Goal: Information Seeking & Learning: Check status

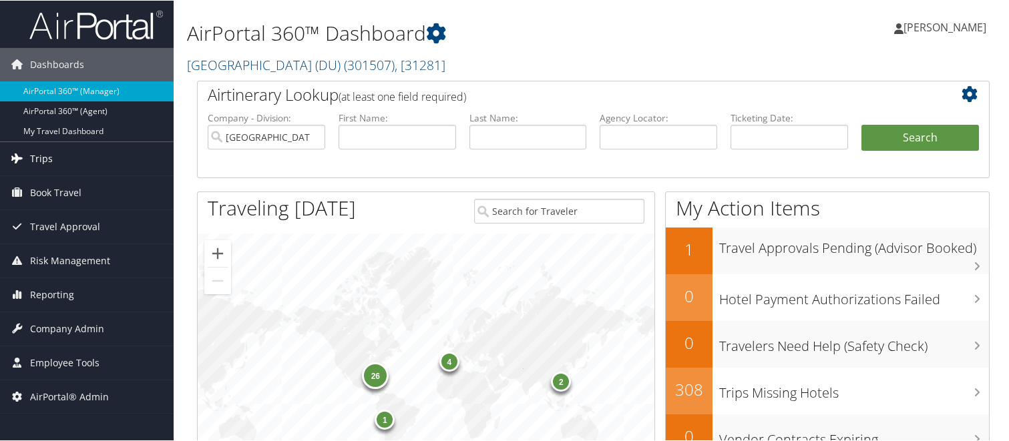
click at [44, 161] on span "Trips" at bounding box center [41, 158] width 23 height 33
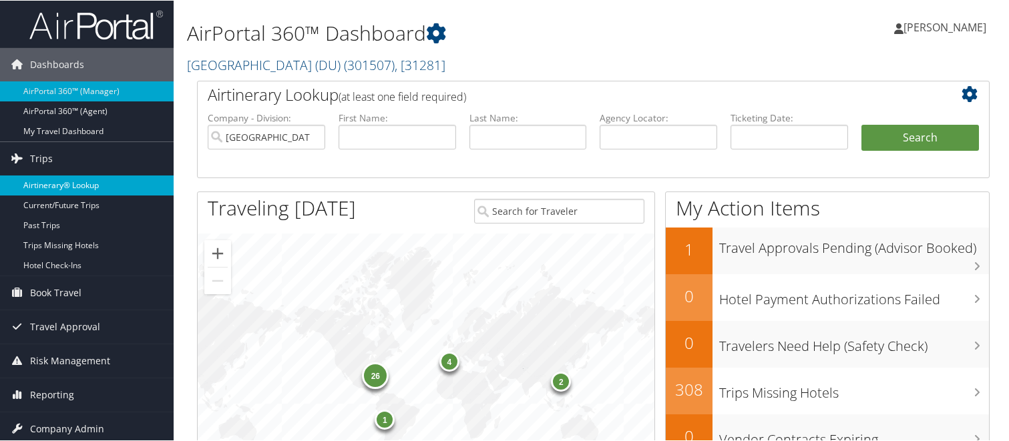
drag, startPoint x: 67, startPoint y: 184, endPoint x: 146, endPoint y: 179, distance: 78.3
click at [68, 184] on link "Airtinerary® Lookup" at bounding box center [87, 185] width 174 height 20
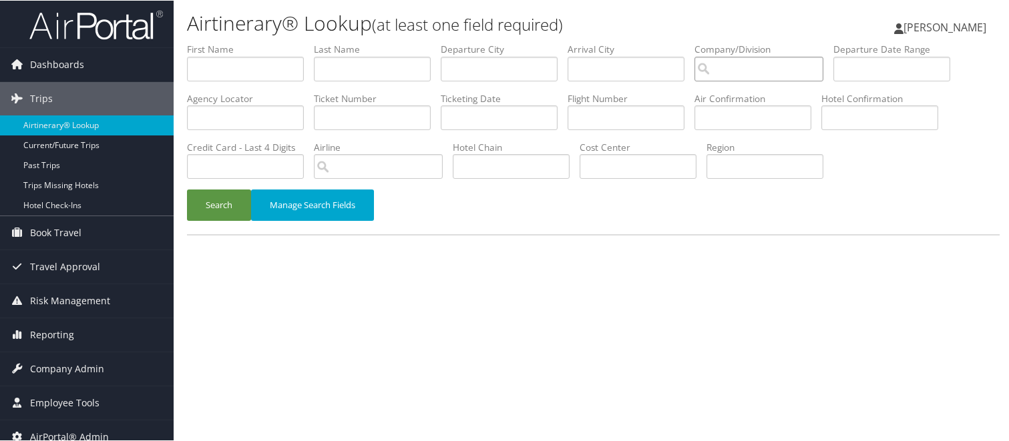
click at [695, 56] on input "search" at bounding box center [759, 68] width 129 height 25
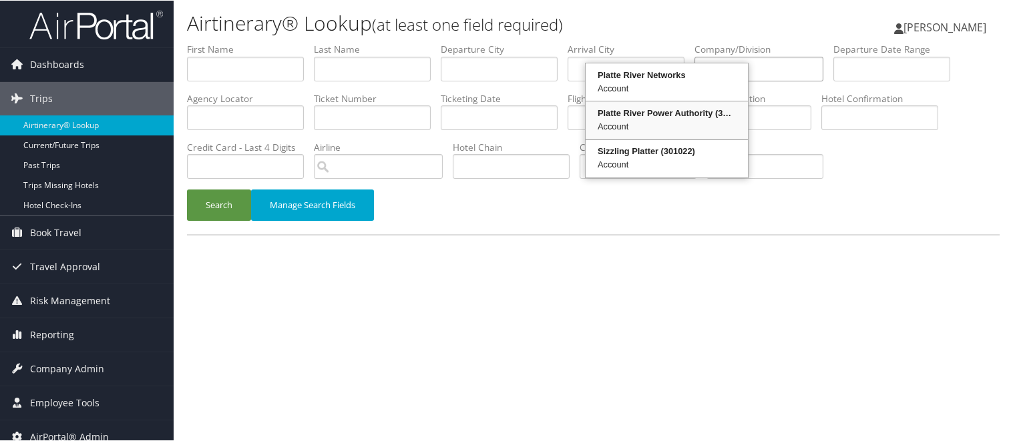
click at [639, 106] on div "Platte River Power Authority (301756)" at bounding box center [667, 112] width 158 height 13
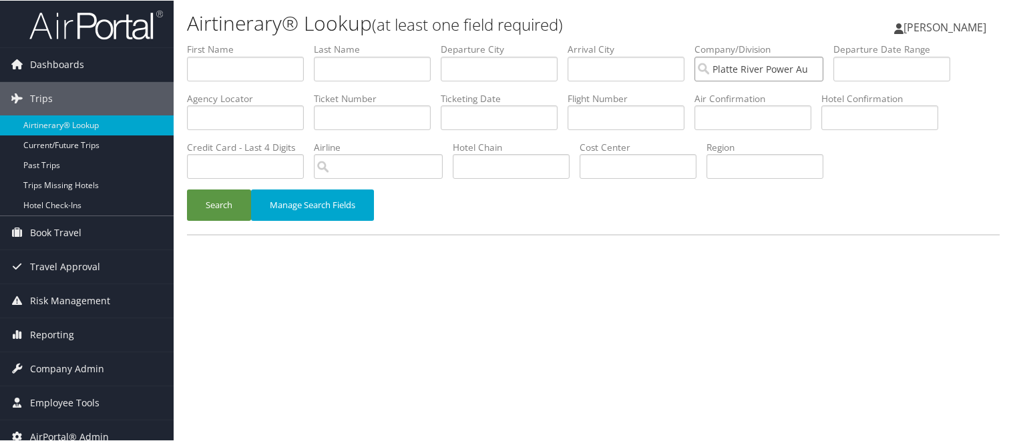
type input "Platte River Power Authority"
click at [443, 154] on input "search" at bounding box center [378, 166] width 129 height 25
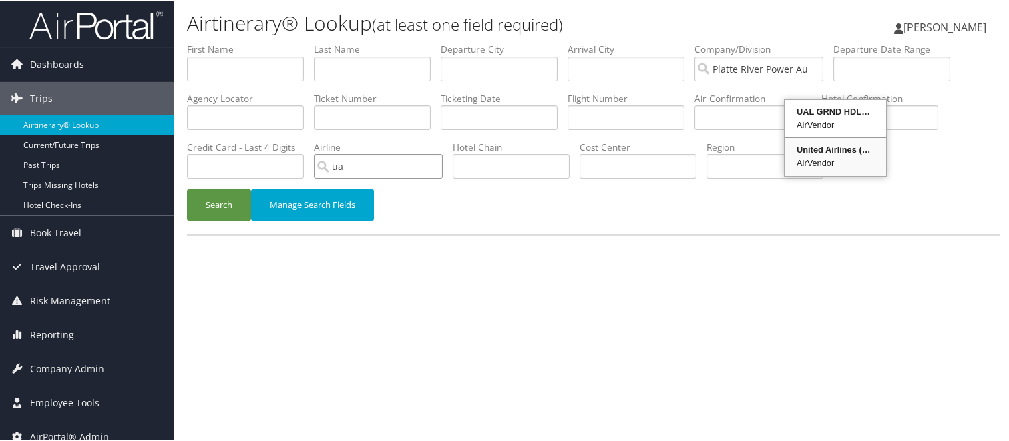
click at [828, 156] on div "AirVendor" at bounding box center [836, 162] width 98 height 13
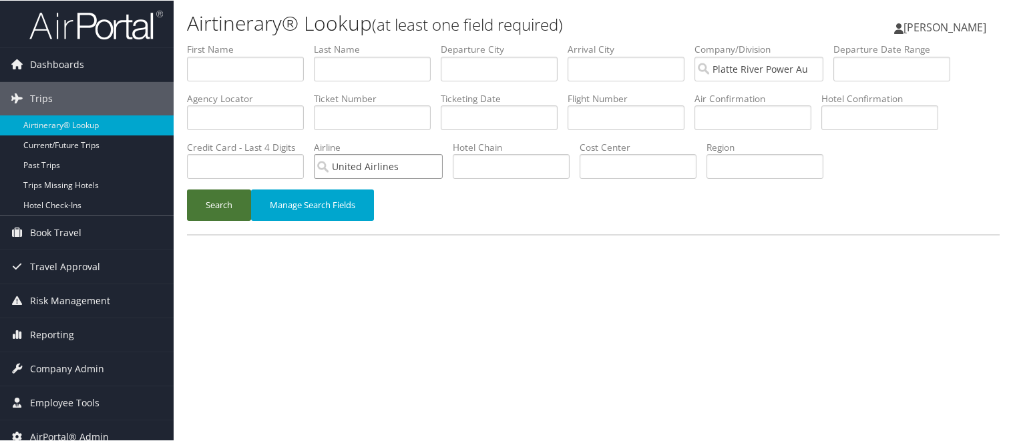
type input "United Airlines"
click at [202, 189] on button "Search" at bounding box center [219, 204] width 64 height 31
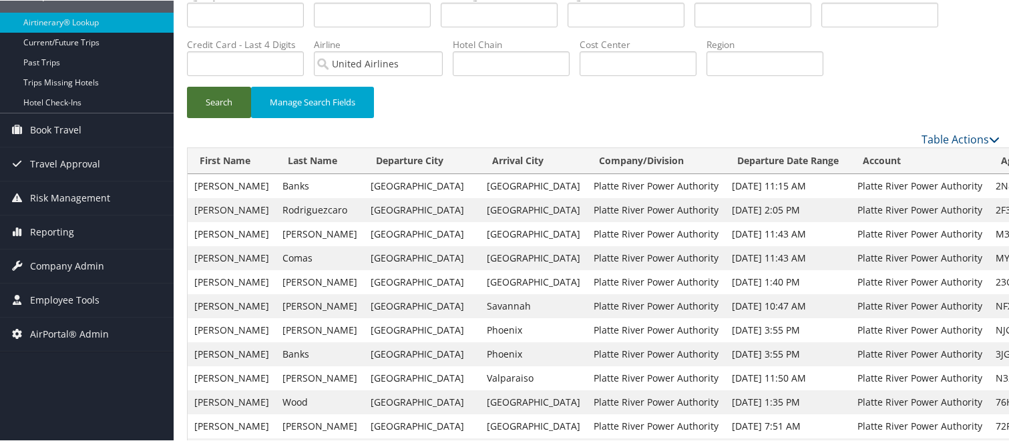
scroll to position [67, 0]
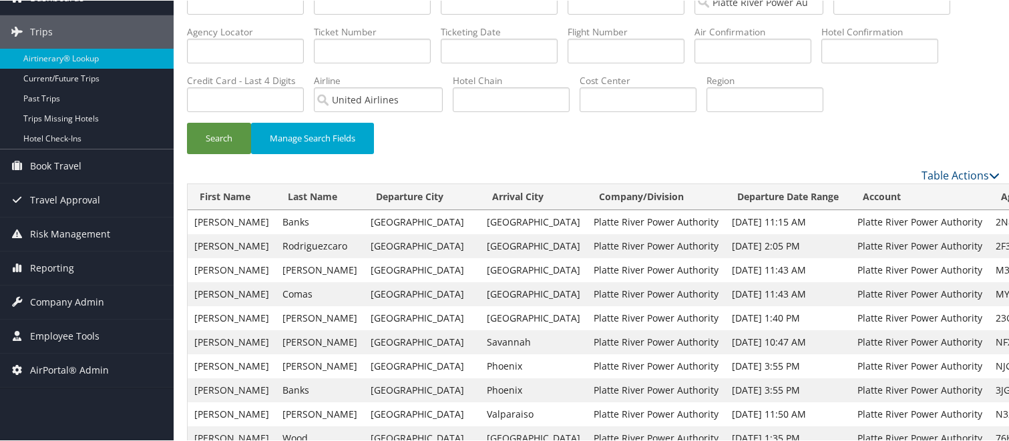
click at [708, 73] on div "Search Manage Search Fields" at bounding box center [593, 71] width 833 height 192
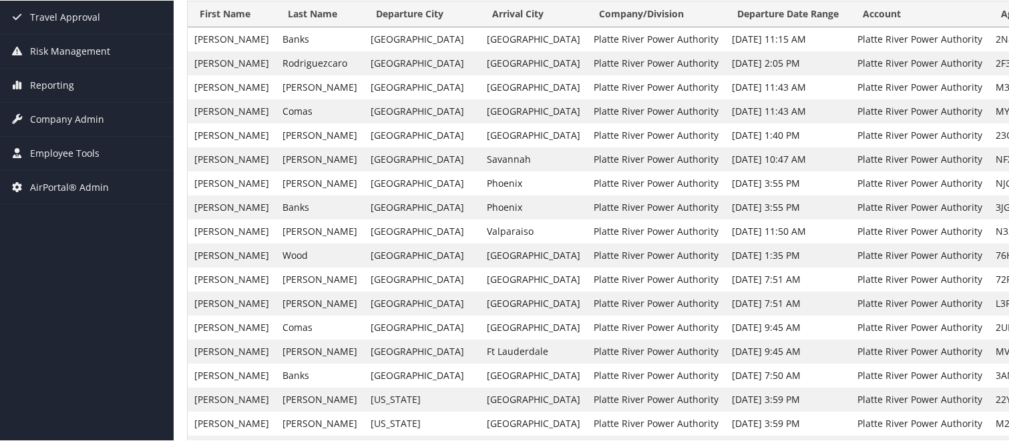
scroll to position [267, 0]
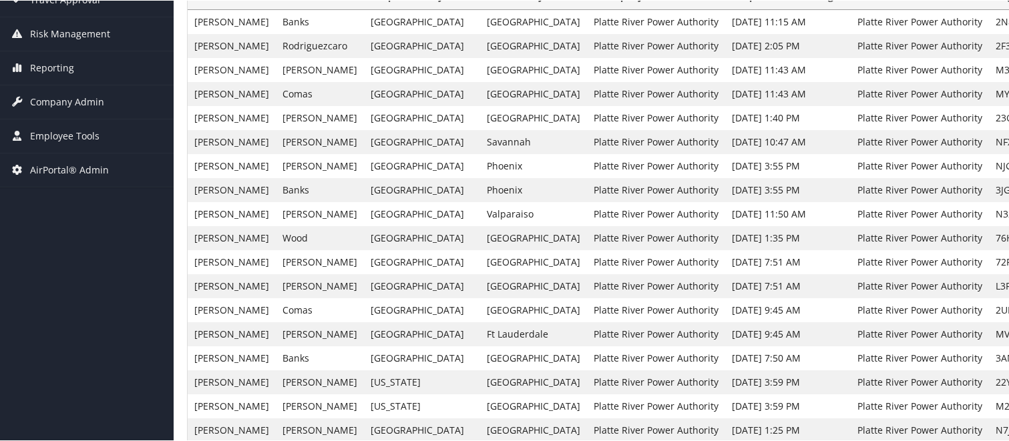
drag, startPoint x: 2, startPoint y: 347, endPoint x: 9, endPoint y: 345, distance: 7.0
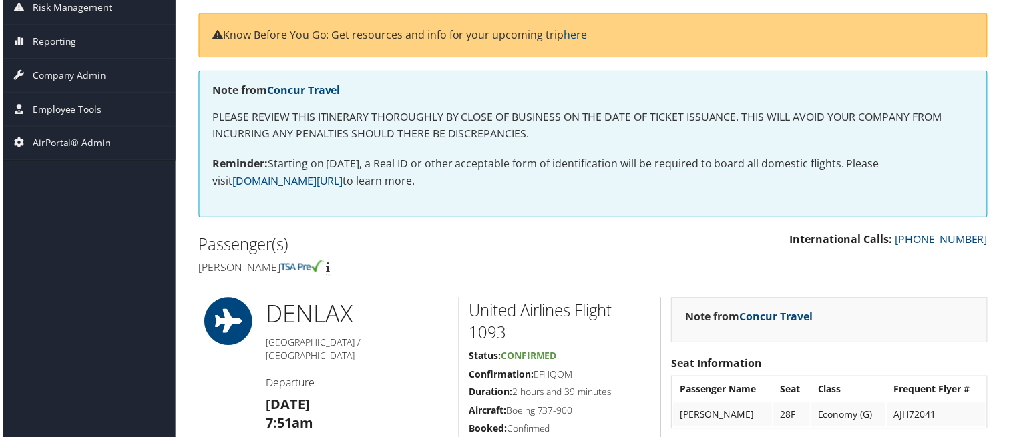
scroll to position [200, 0]
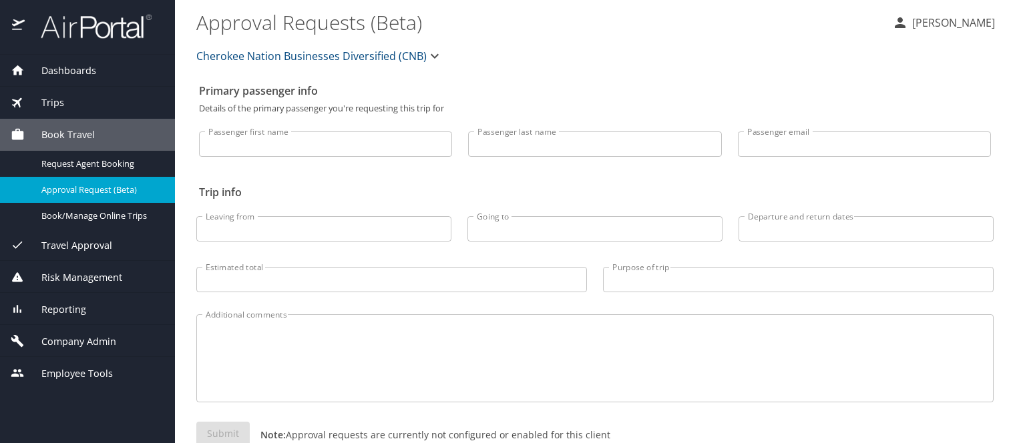
click at [47, 101] on span "Trips" at bounding box center [44, 103] width 39 height 15
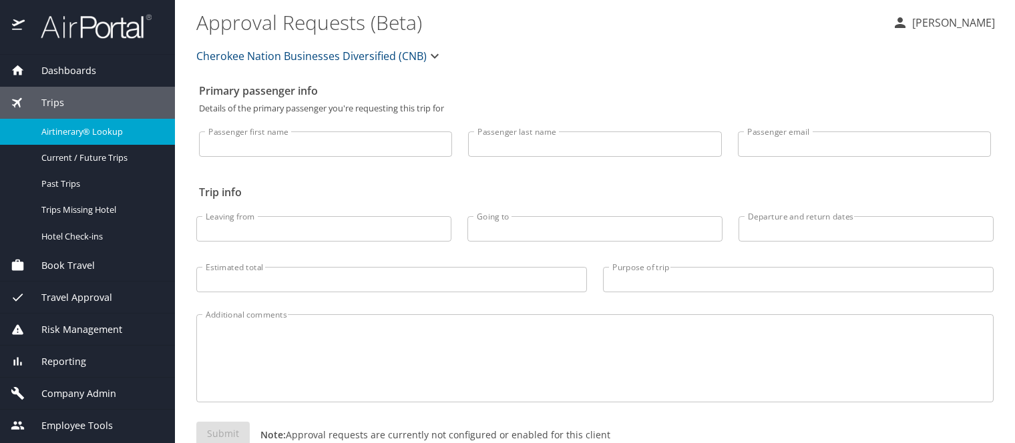
click at [78, 131] on span "Airtinerary® Lookup" at bounding box center [100, 132] width 118 height 13
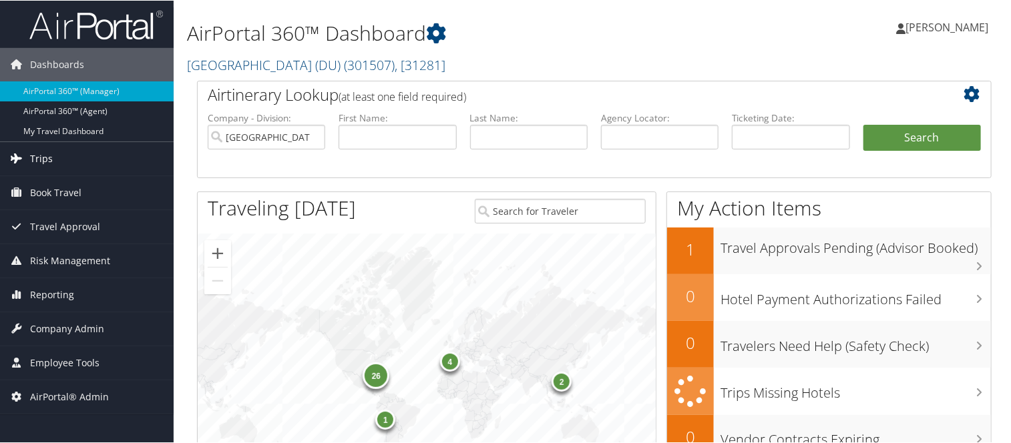
click at [45, 159] on span "Trips" at bounding box center [41, 158] width 23 height 33
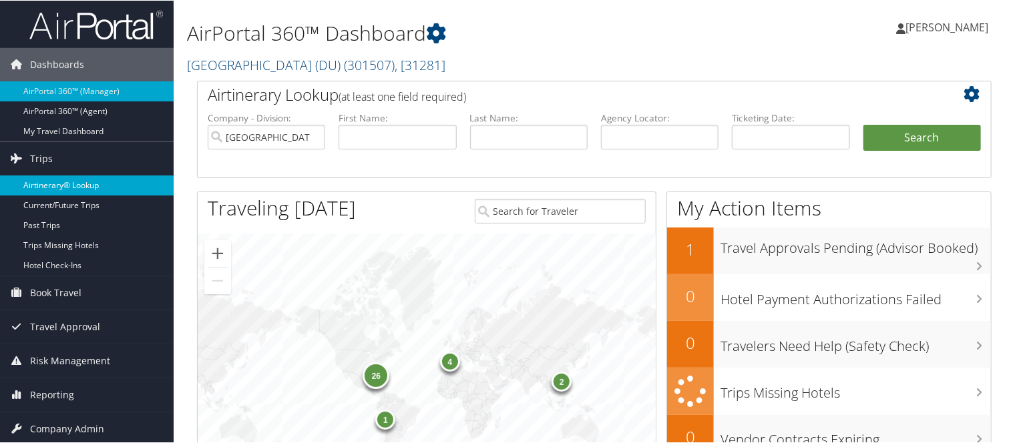
click at [79, 190] on link "Airtinerary® Lookup" at bounding box center [87, 185] width 174 height 20
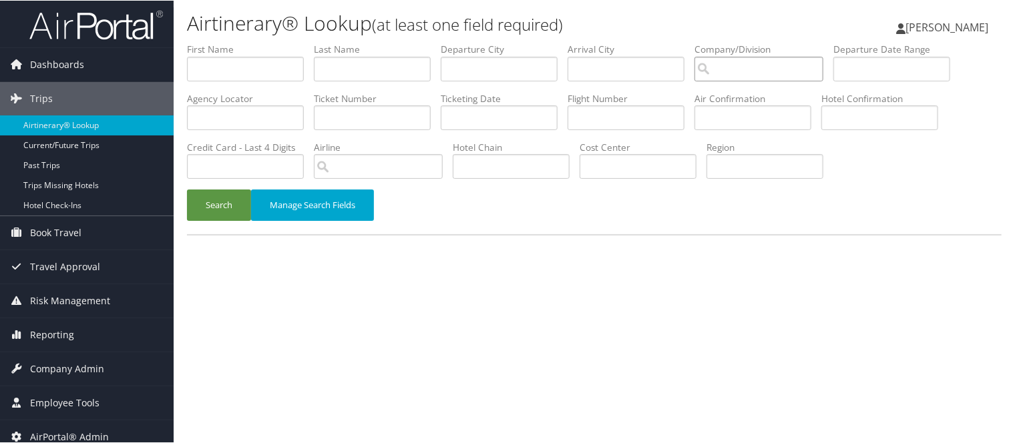
click at [695, 56] on input "search" at bounding box center [759, 68] width 129 height 25
click at [620, 81] on div "Account" at bounding box center [640, 87] width 98 height 13
type input "Bourns Inc."
click at [443, 154] on input "search" at bounding box center [378, 166] width 129 height 25
click at [832, 128] on div "American Airlines (AA) AirVendor" at bounding box center [842, 119] width 102 height 34
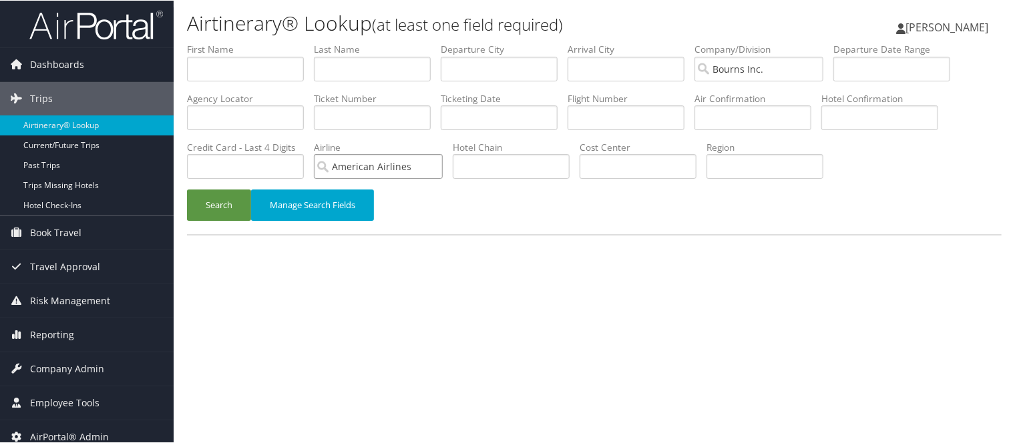
type input "American Airlines"
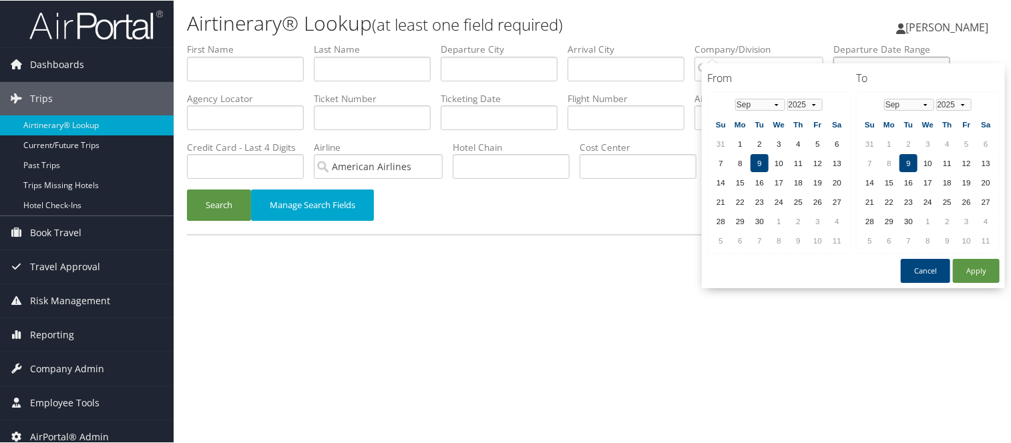
click at [834, 56] on input "text" at bounding box center [892, 68] width 117 height 25
click at [799, 156] on td "11" at bounding box center [798, 163] width 18 height 18
click at [946, 196] on td "25" at bounding box center [947, 201] width 18 height 18
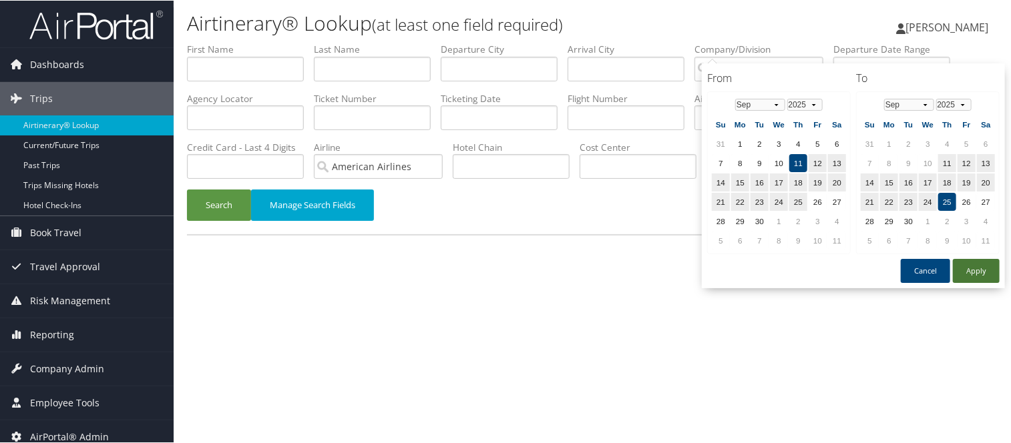
click at [985, 258] on button "Apply" at bounding box center [976, 270] width 47 height 24
type input "09/11/2025 - 09/25/2025"
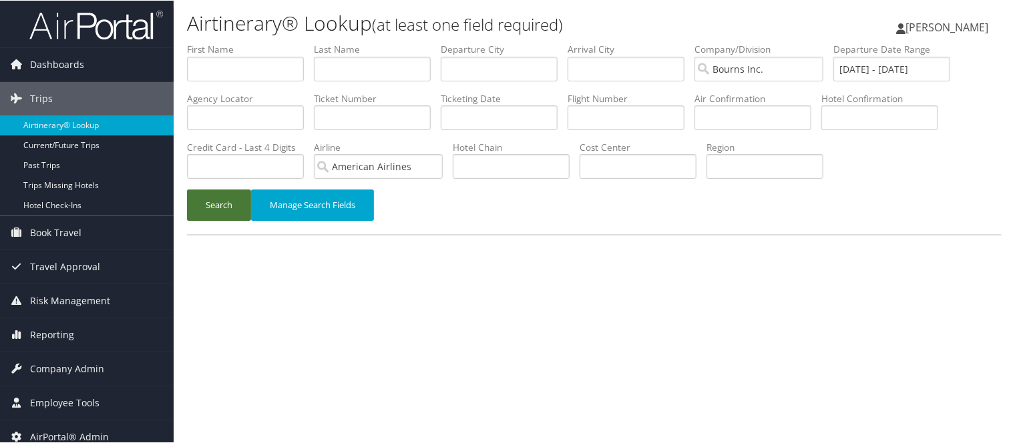
click at [213, 189] on button "Search" at bounding box center [219, 204] width 64 height 31
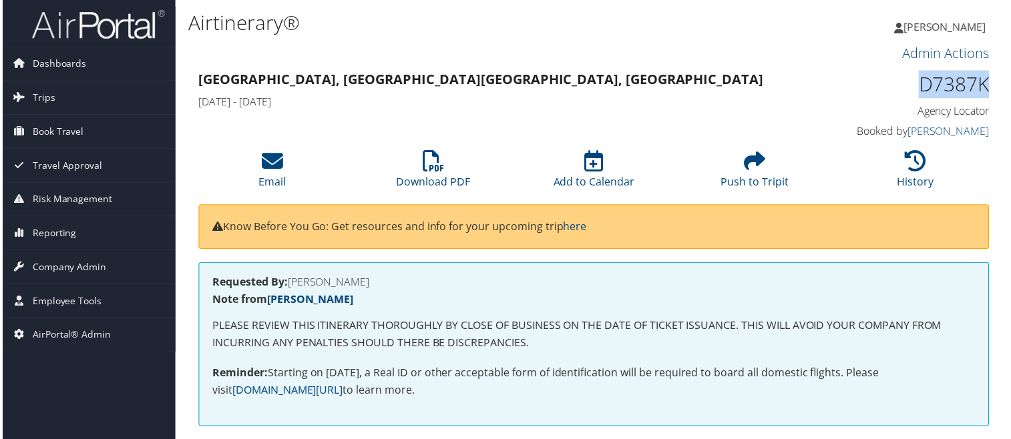
drag, startPoint x: 930, startPoint y: 67, endPoint x: 992, endPoint y: 67, distance: 62.1
click at [992, 68] on div "D7387K Agency Locator Agency Locator D7387K Booked by MISTY GRAHN Booked by MIS…" at bounding box center [900, 106] width 204 height 76
copy h1 "D7387K"
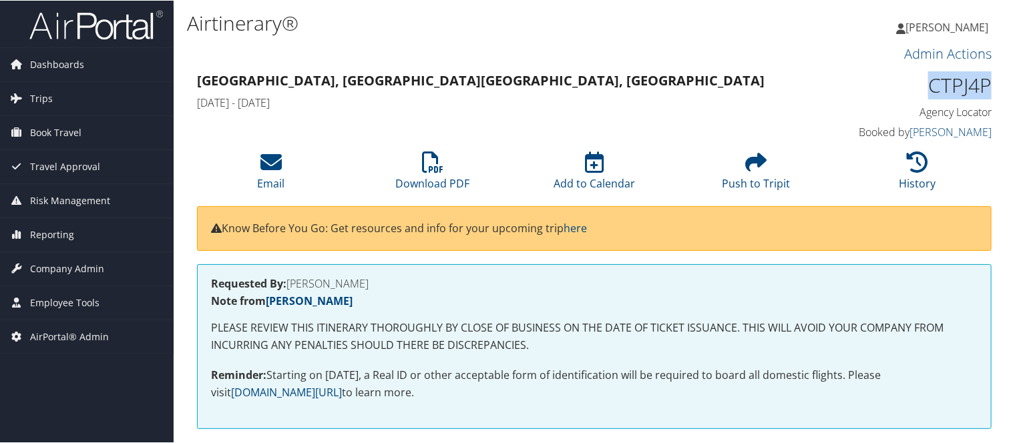
drag, startPoint x: 988, startPoint y: 66, endPoint x: 941, endPoint y: 66, distance: 47.4
click at [941, 71] on h1 "CTPJ4P" at bounding box center [900, 85] width 184 height 28
copy h1 "CTPJ4P"
